Goal: Task Accomplishment & Management: Complete application form

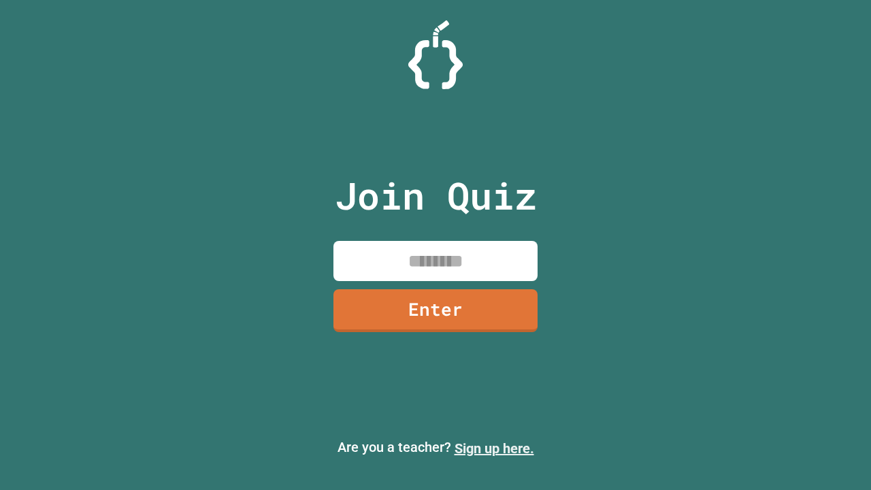
click at [494, 449] on link "Sign up here." at bounding box center [495, 448] width 80 height 16
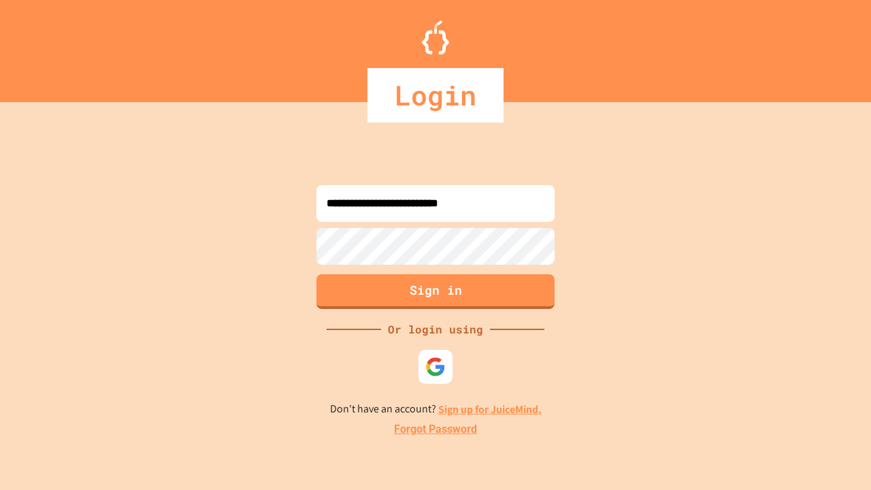
type input "**********"
